Goal: Task Accomplishment & Management: Complete application form

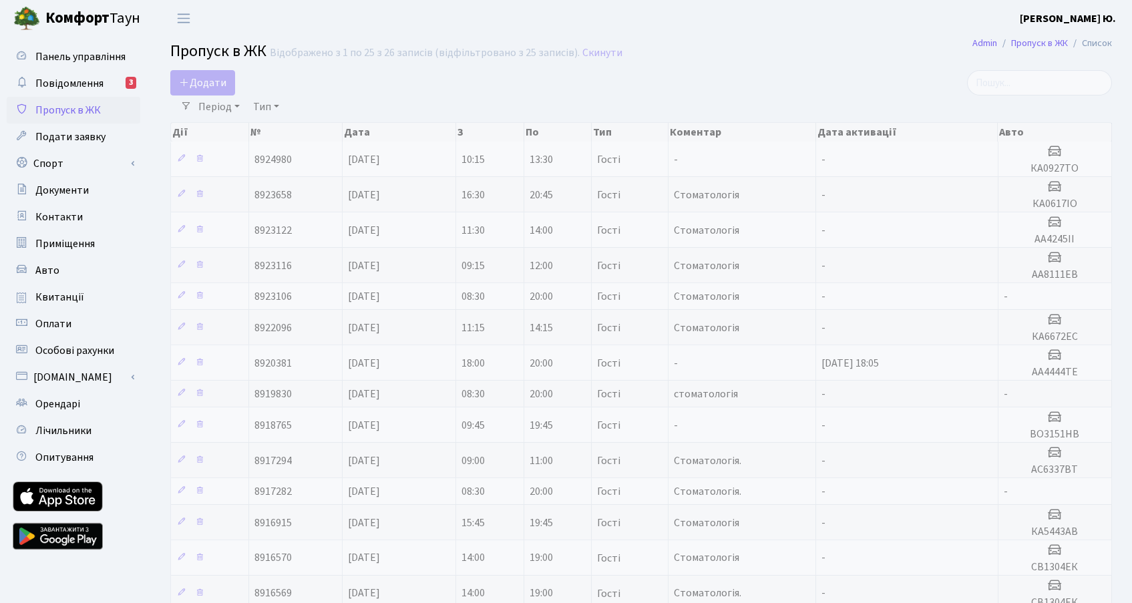
select select "25"
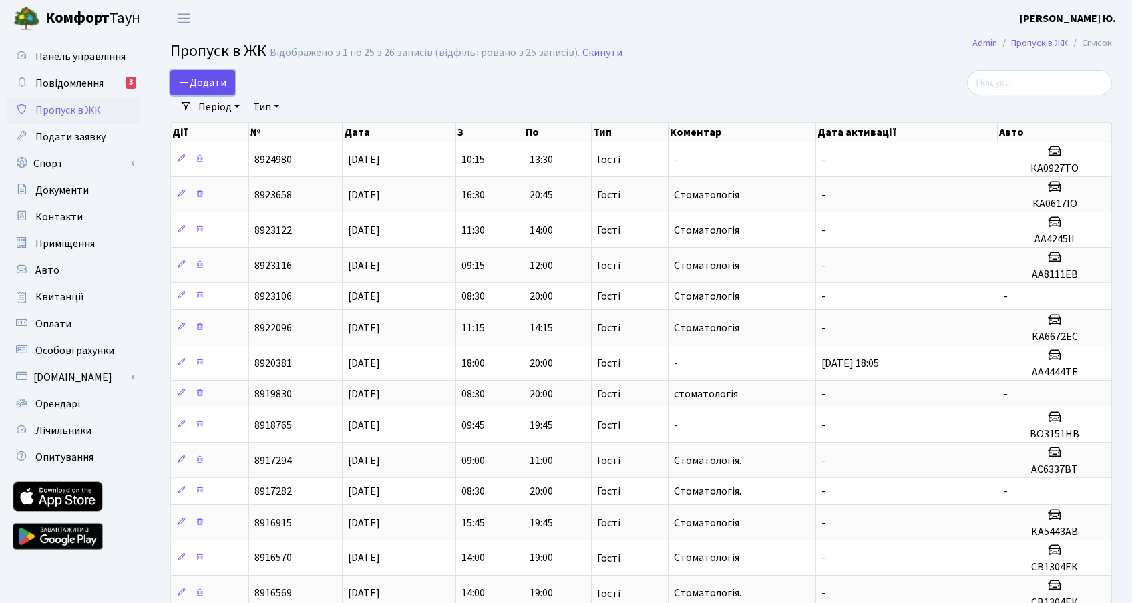
click at [222, 81] on span "Додати" at bounding box center [202, 82] width 47 height 15
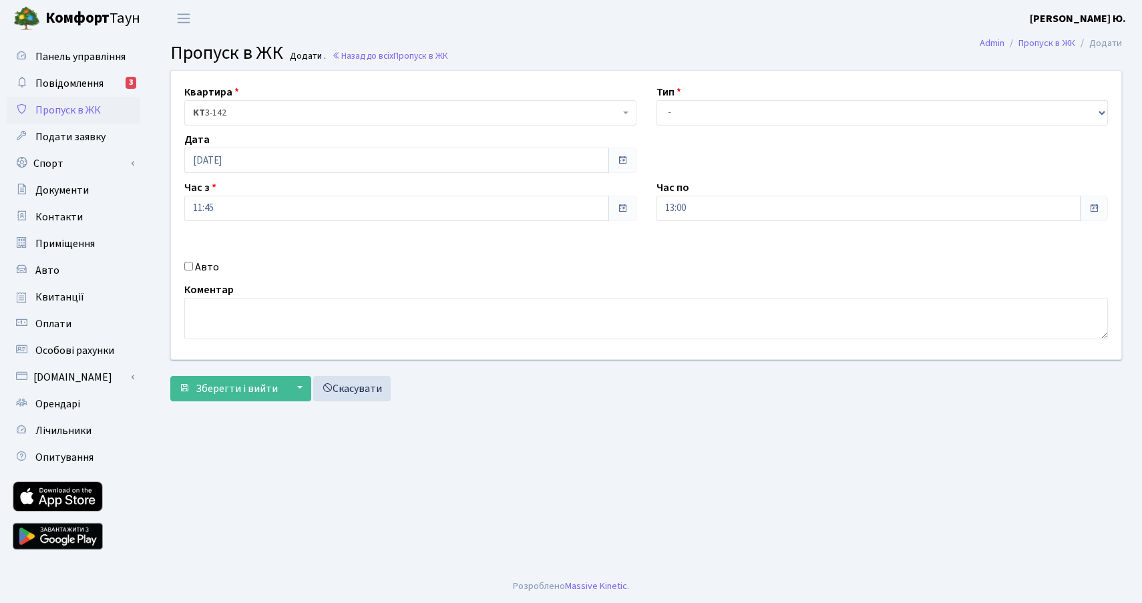
click at [214, 269] on label "Авто" at bounding box center [207, 267] width 24 height 16
click at [193, 269] on input "Авто" at bounding box center [188, 266] width 9 height 9
checkbox input "true"
click at [708, 253] on input "text" at bounding box center [882, 255] width 452 height 25
paste input "KA1980PI"
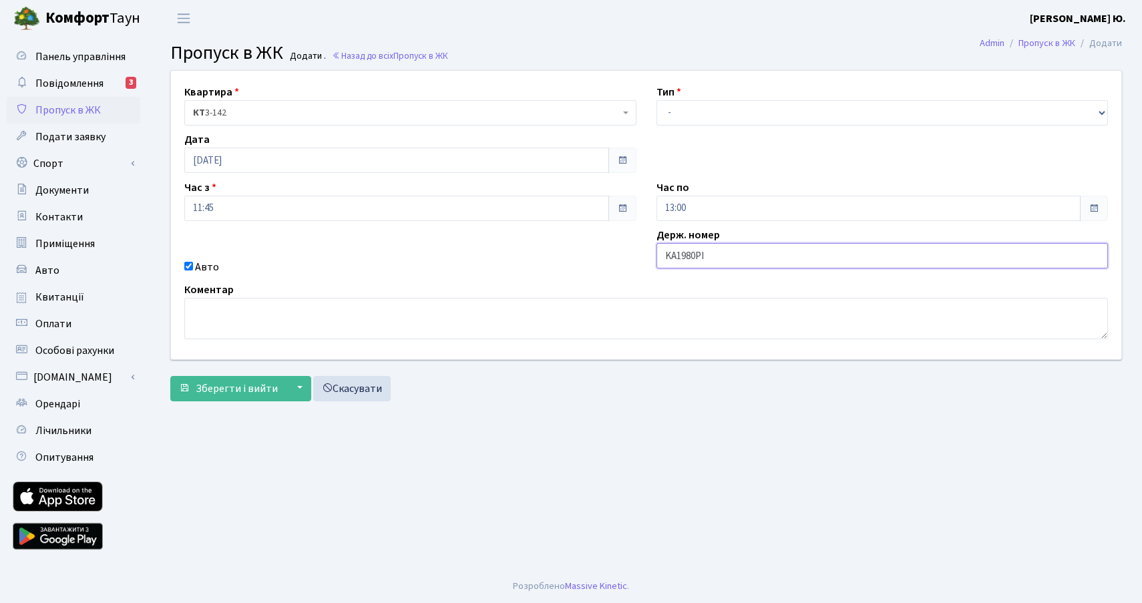
type input "KA1980PI"
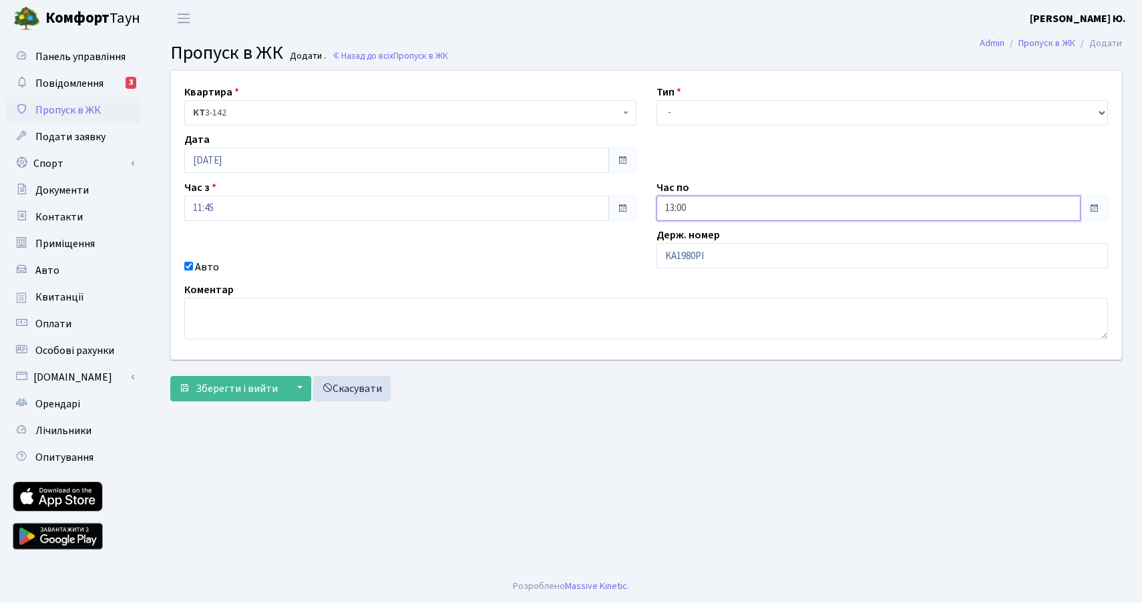
click at [695, 199] on input "13:00" at bounding box center [868, 208] width 425 height 25
click at [697, 249] on icon at bounding box center [693, 254] width 36 height 36
type input "15:00"
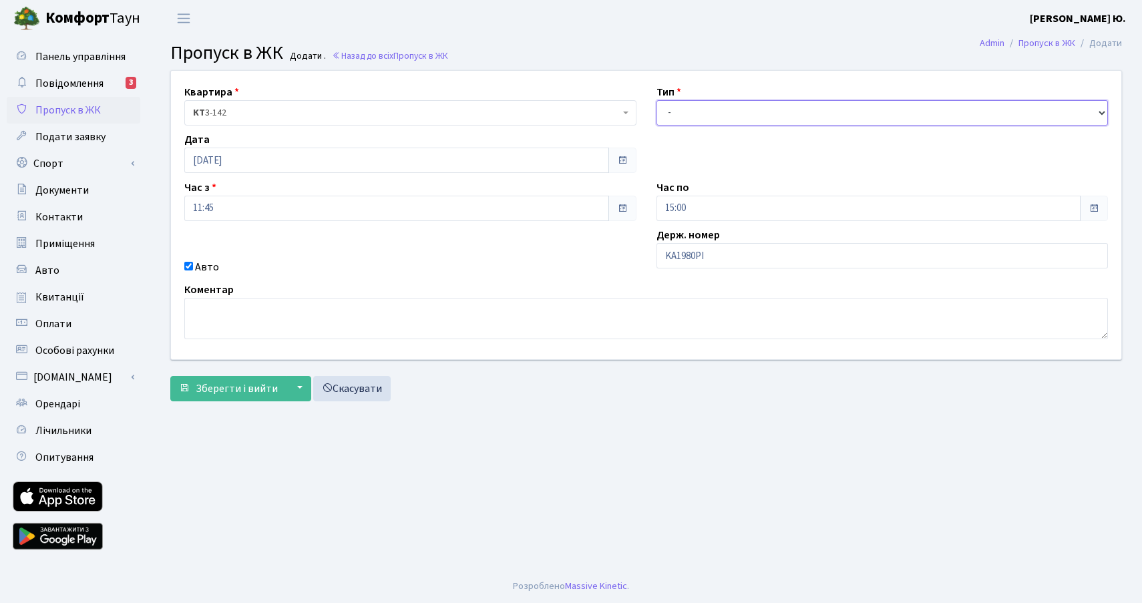
click at [698, 117] on select "- Доставка Таксі Гості Сервіс" at bounding box center [882, 112] width 452 height 25
select select "3"
click at [656, 100] on select "- Доставка Таксі Гості Сервіс" at bounding box center [882, 112] width 452 height 25
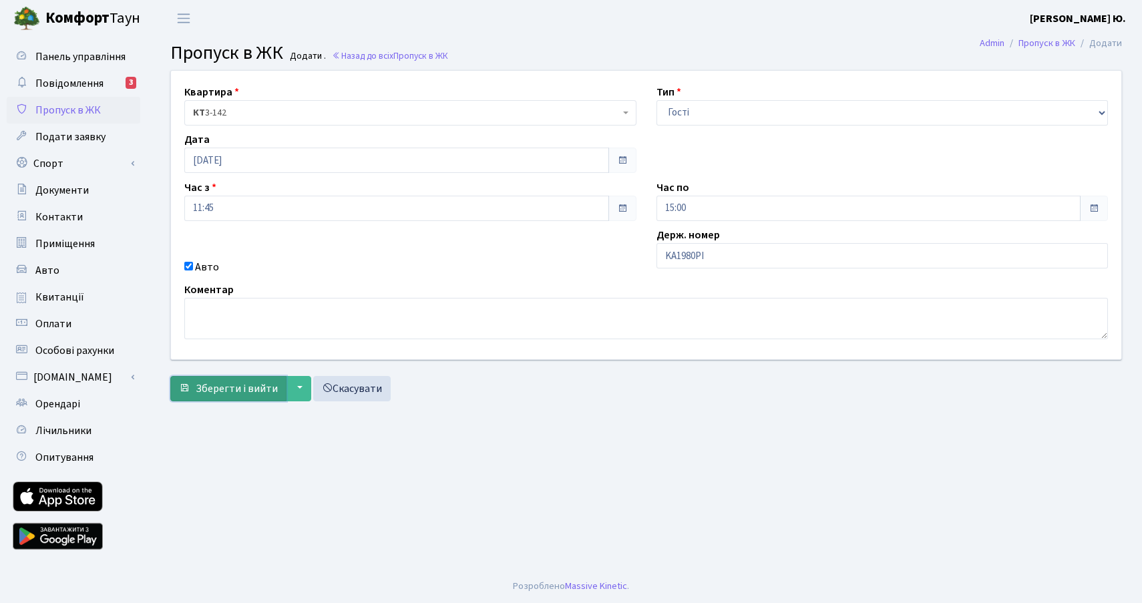
click at [258, 379] on button "Зберегти і вийти" at bounding box center [228, 388] width 116 height 25
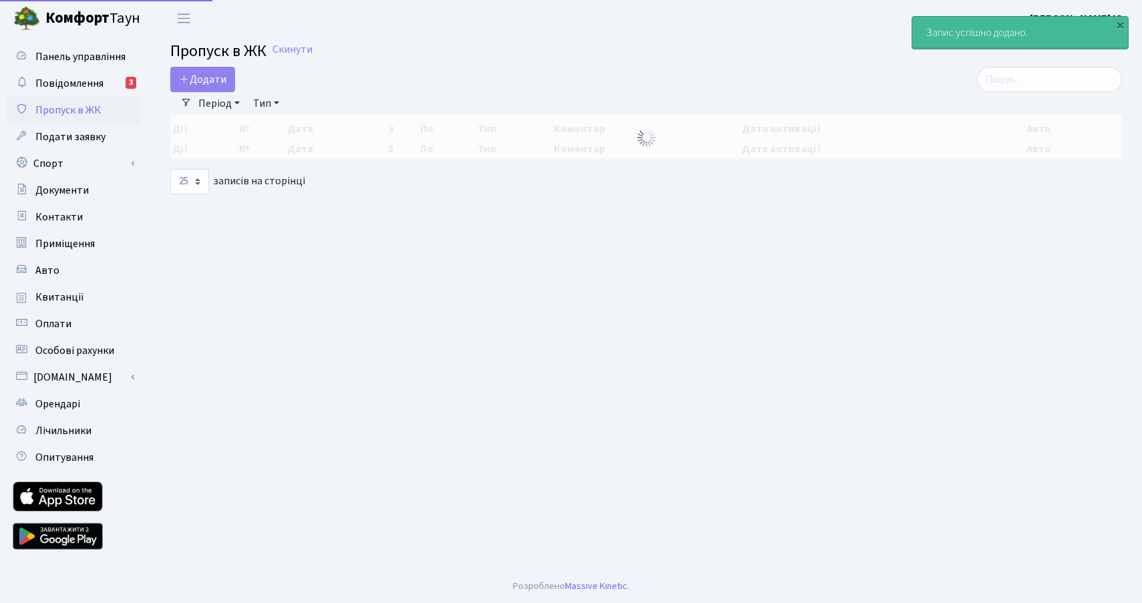
select select "25"
